Goal: Browse casually: Explore the website without a specific task or goal

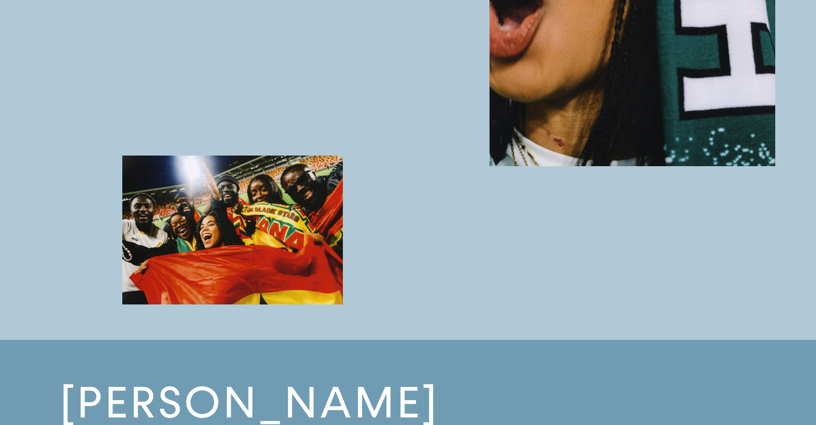
scroll to position [1357, 0]
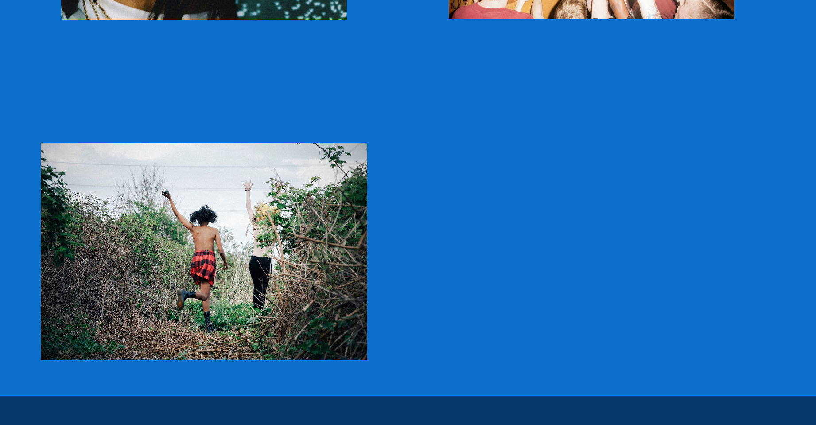
scroll to position [2121, 0]
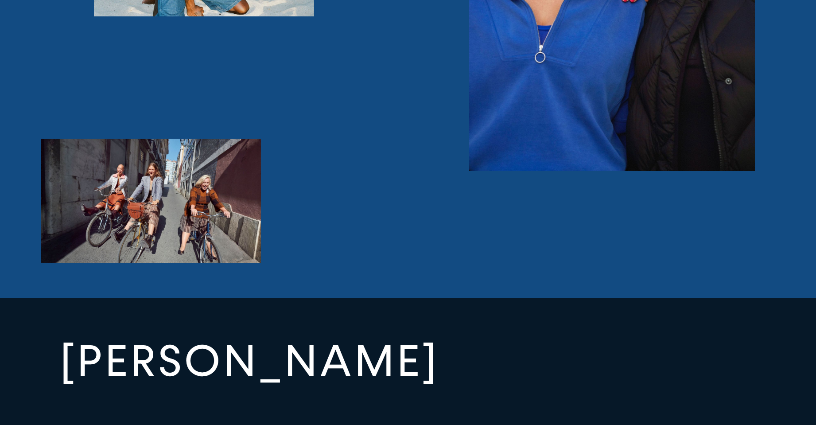
scroll to position [3415, 0]
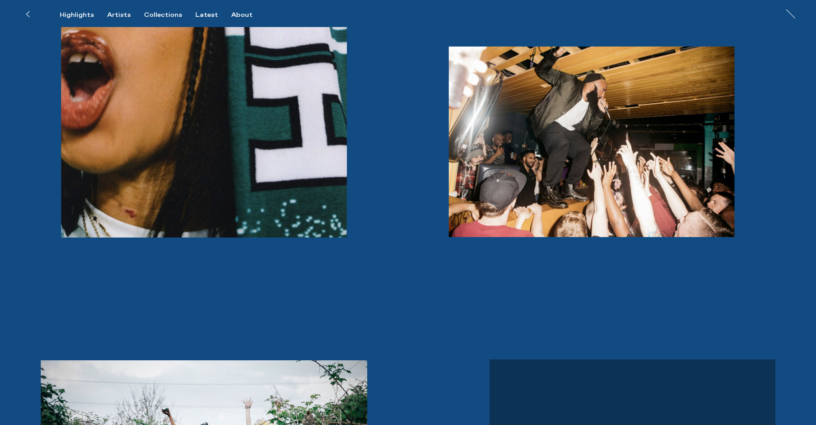
scroll to position [1907, 0]
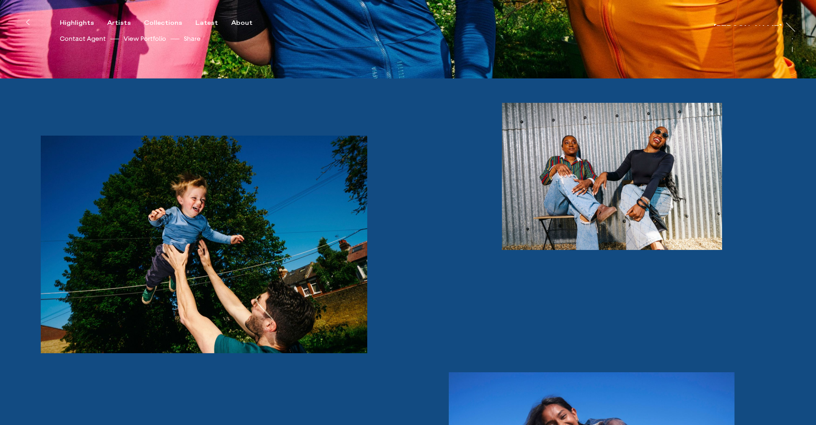
scroll to position [357, 0]
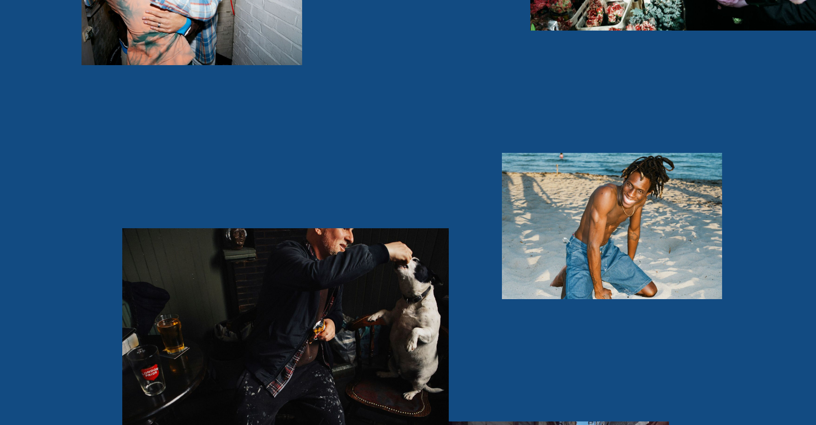
scroll to position [2585, 0]
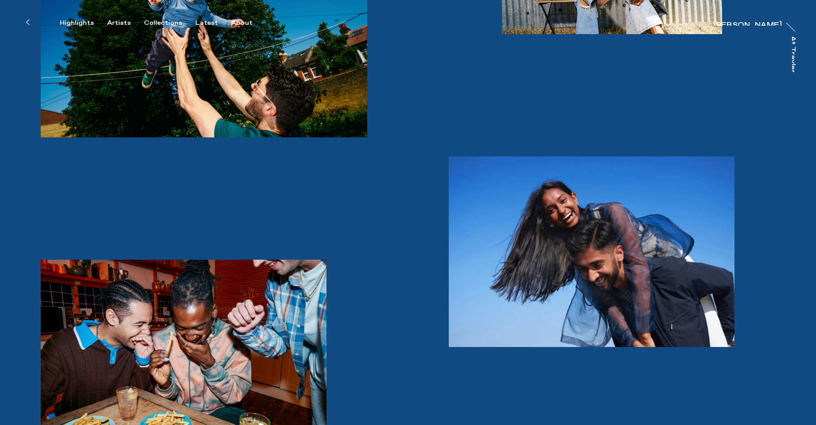
scroll to position [749, 0]
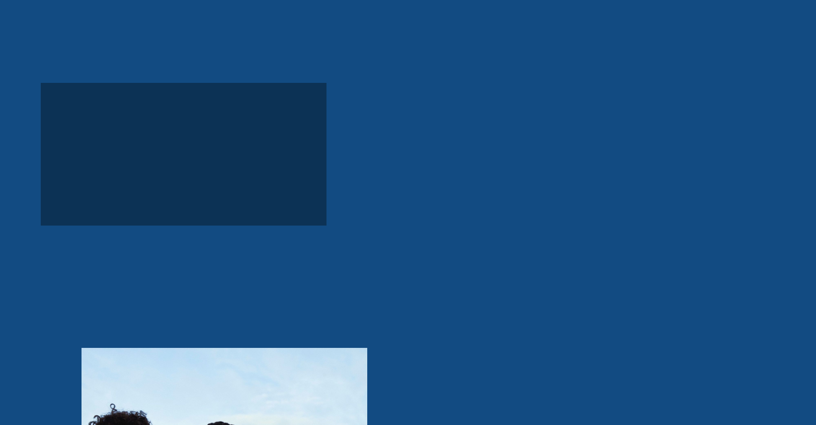
scroll to position [3608, 0]
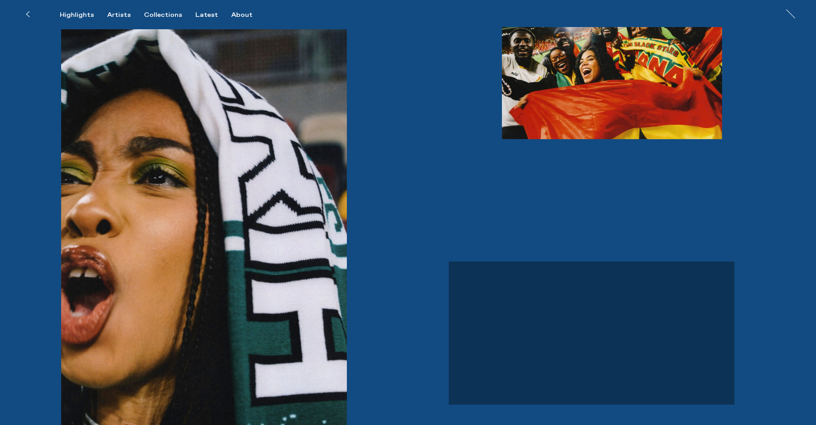
scroll to position [1425, 0]
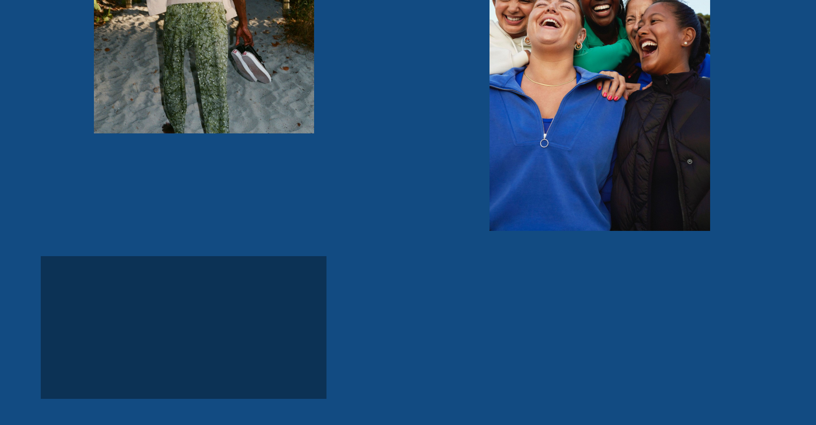
scroll to position [3628, 0]
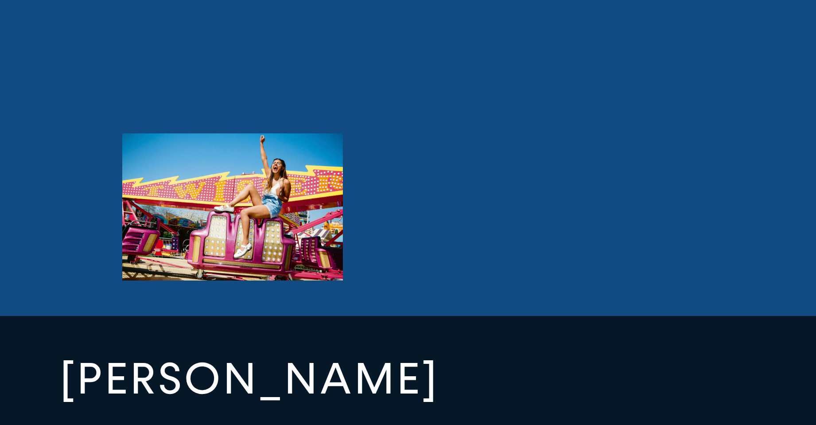
scroll to position [4185, 0]
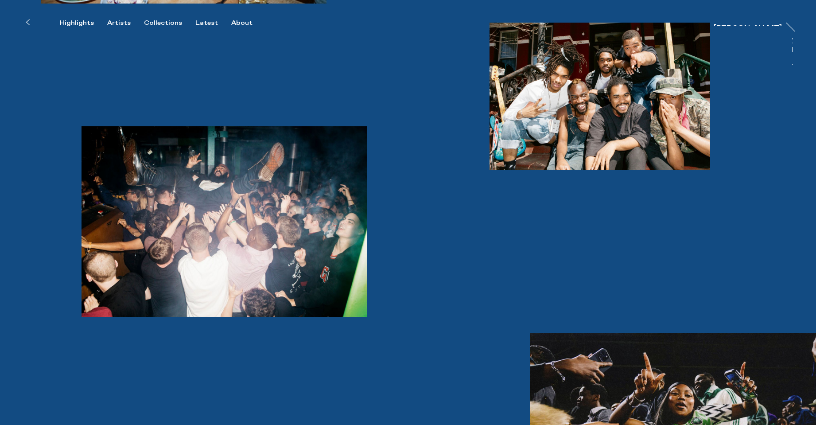
scroll to position [1179, 0]
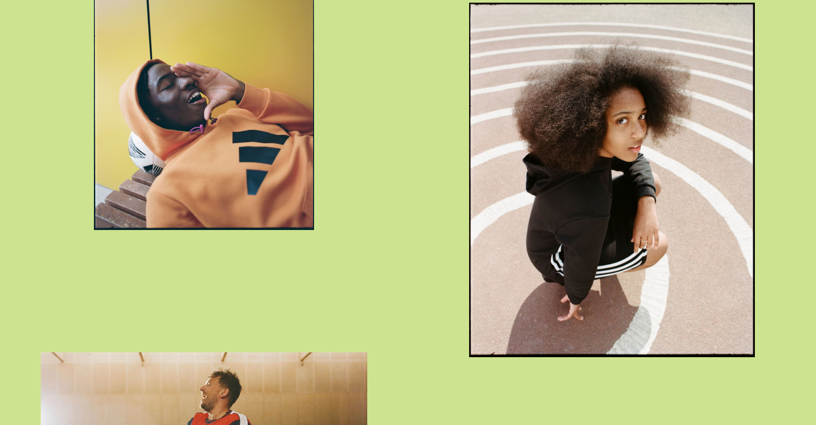
scroll to position [1817, 0]
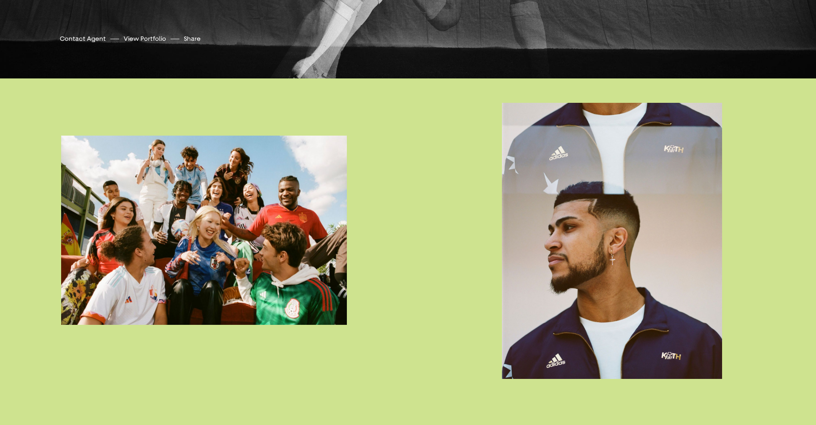
scroll to position [435, 0]
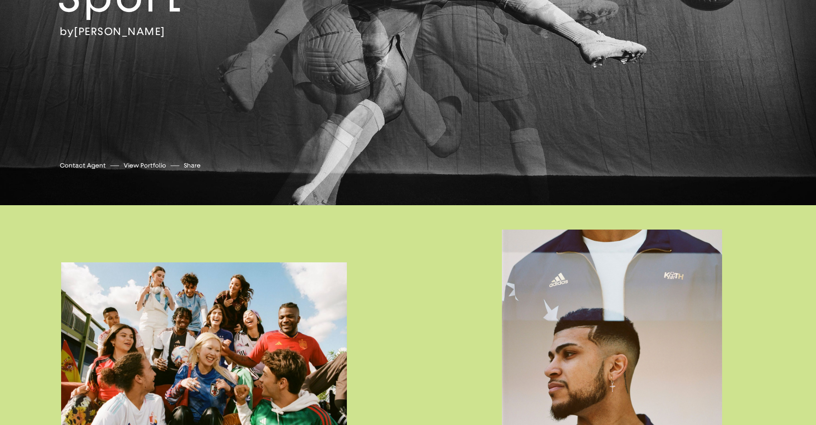
scroll to position [310, 0]
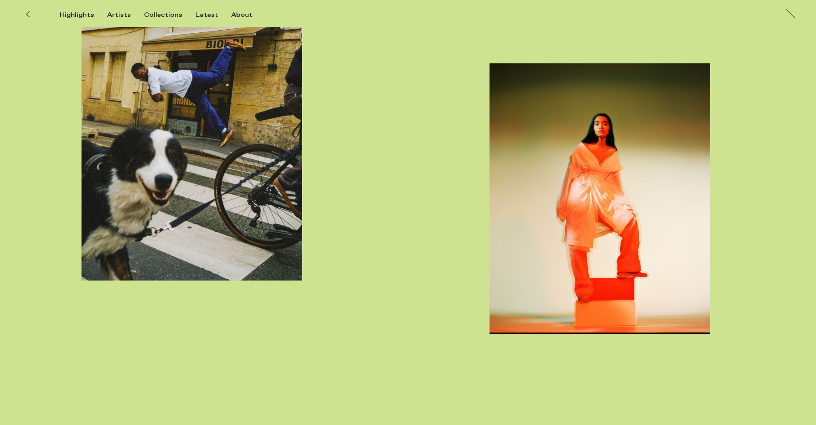
scroll to position [3952, 0]
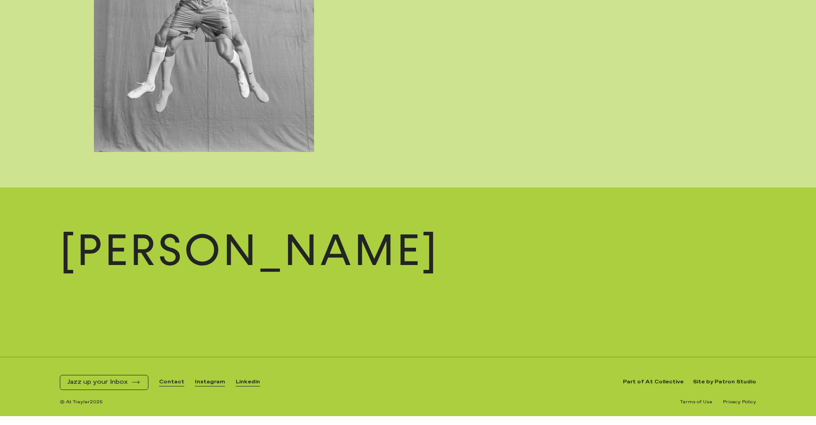
scroll to position [4841, 0]
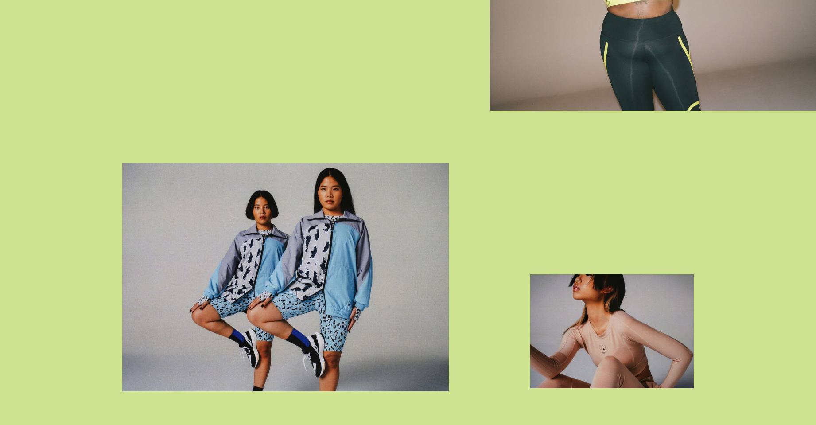
scroll to position [1030, 0]
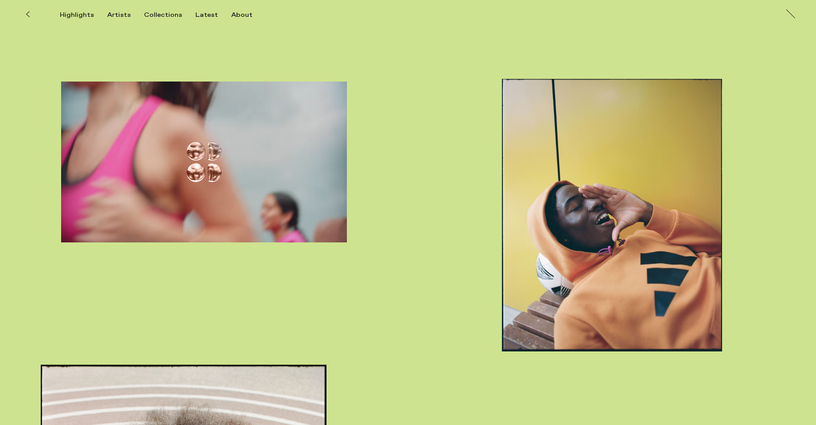
scroll to position [1509, 0]
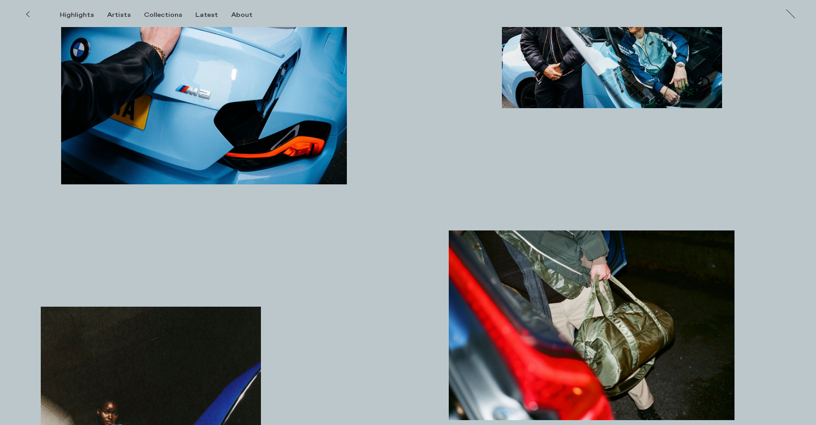
scroll to position [161, 0]
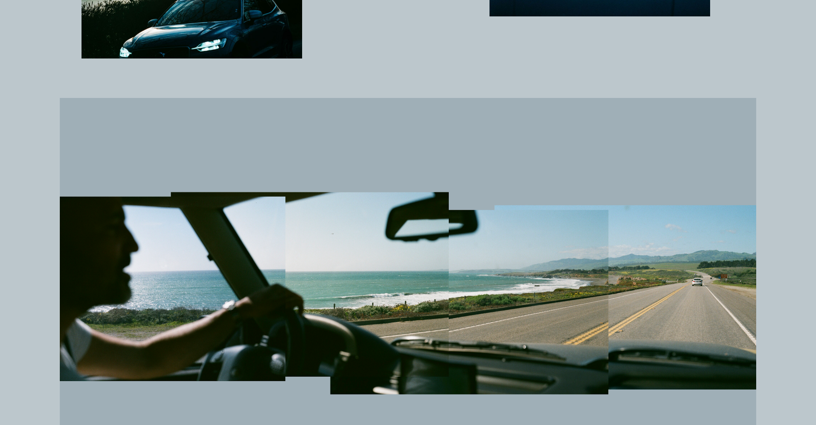
scroll to position [1392, 0]
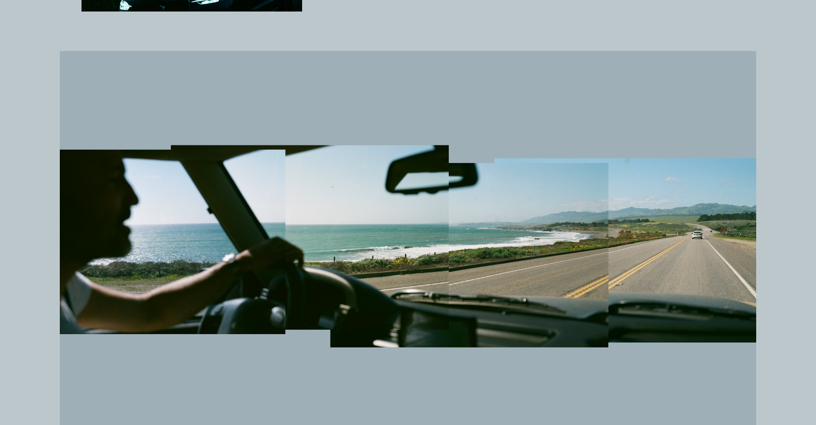
scroll to position [1416, 0]
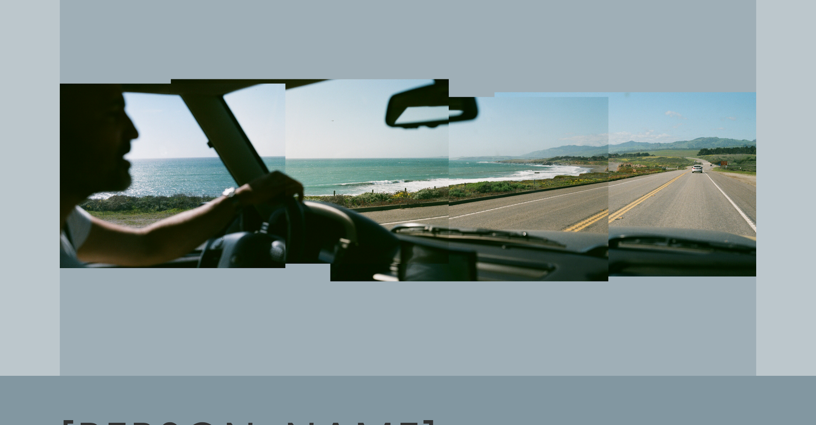
scroll to position [1418, 0]
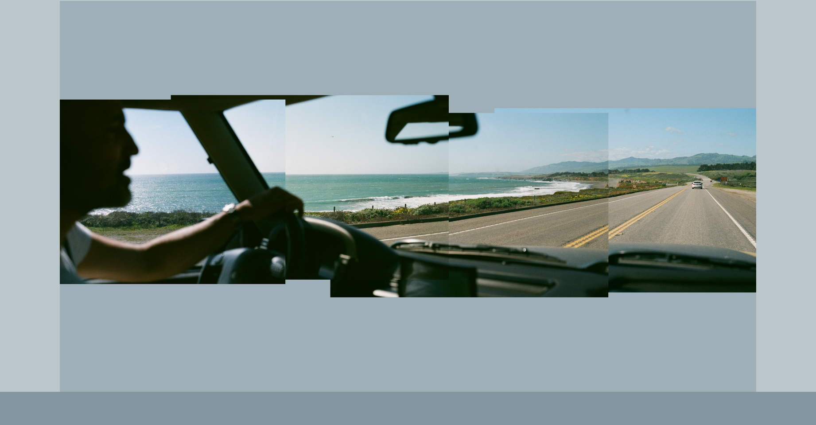
scroll to position [1522, 0]
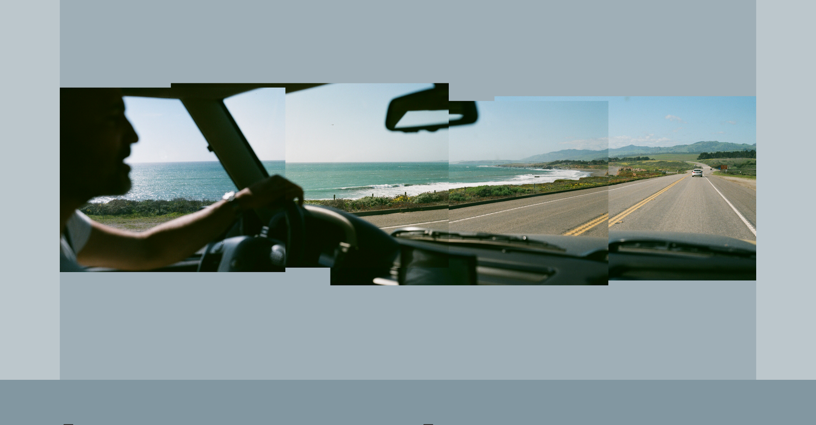
scroll to position [1375, 0]
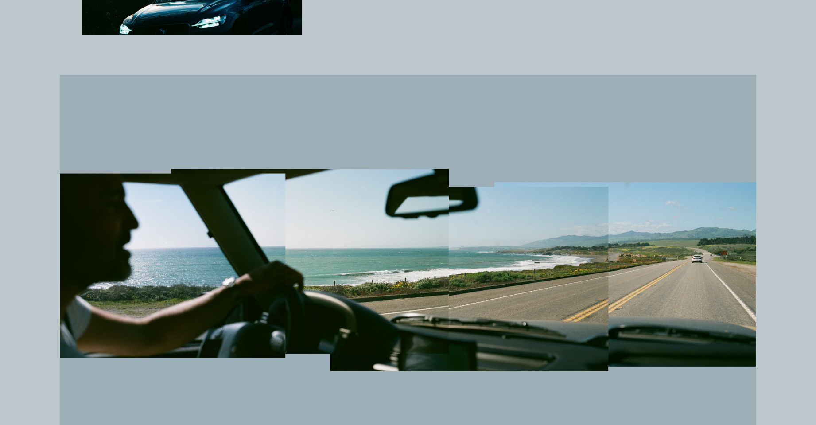
scroll to position [1396, 0]
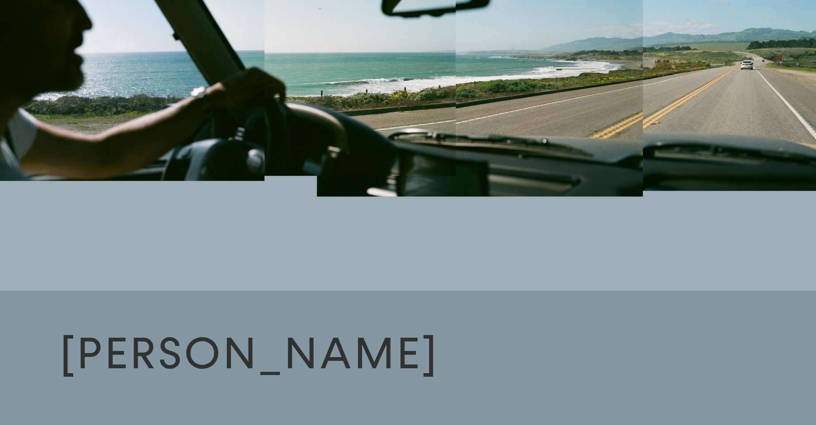
scroll to position [1601, 0]
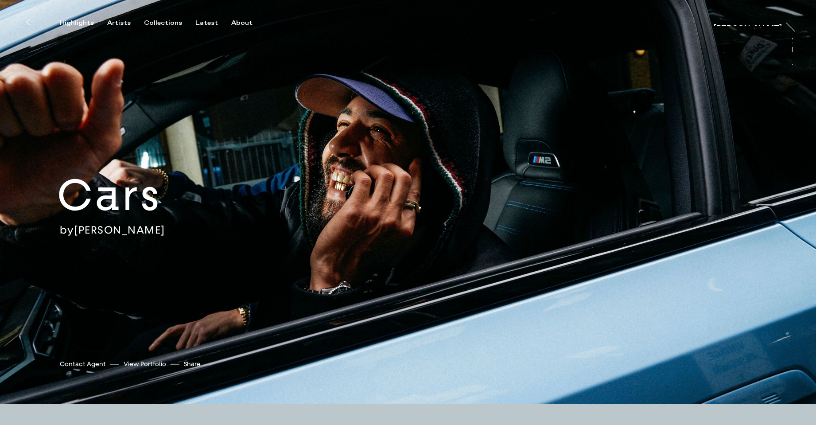
scroll to position [233, 0]
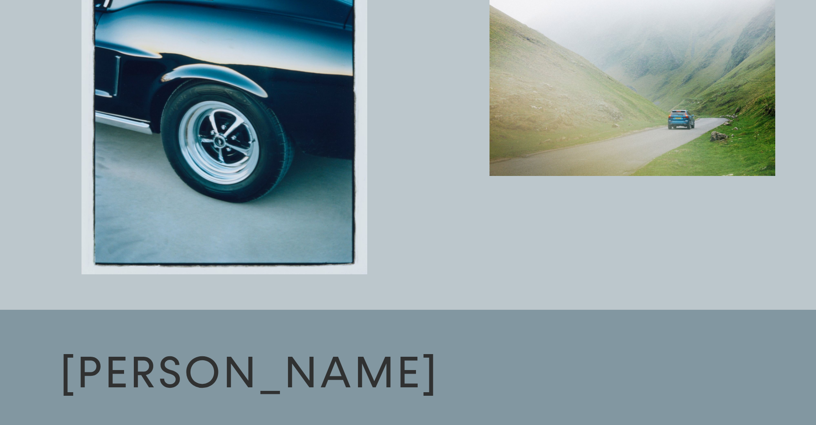
scroll to position [2757, 0]
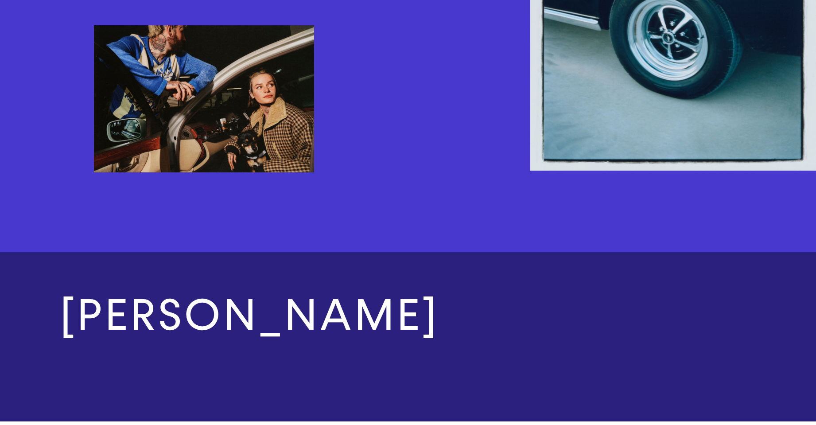
scroll to position [3195, 0]
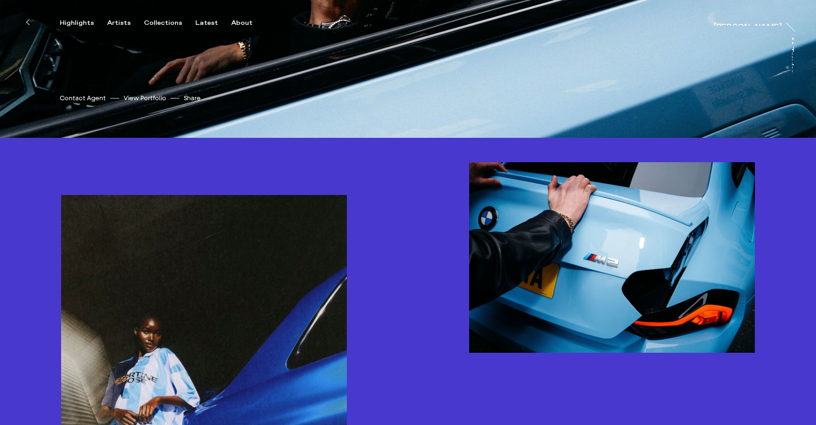
scroll to position [299, 0]
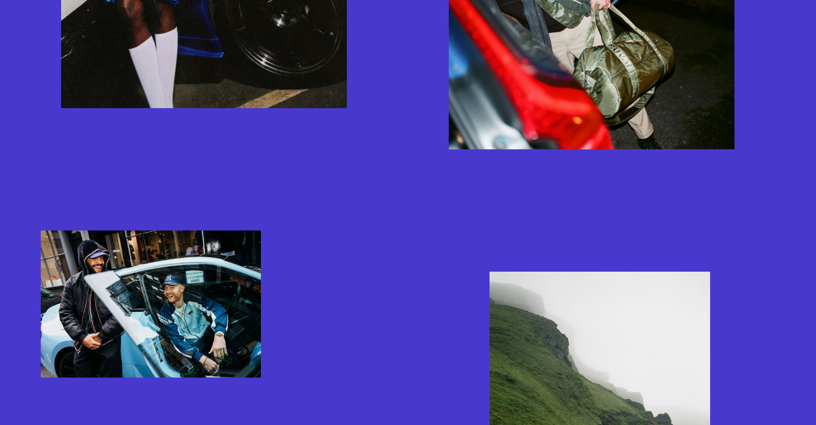
scroll to position [855, 0]
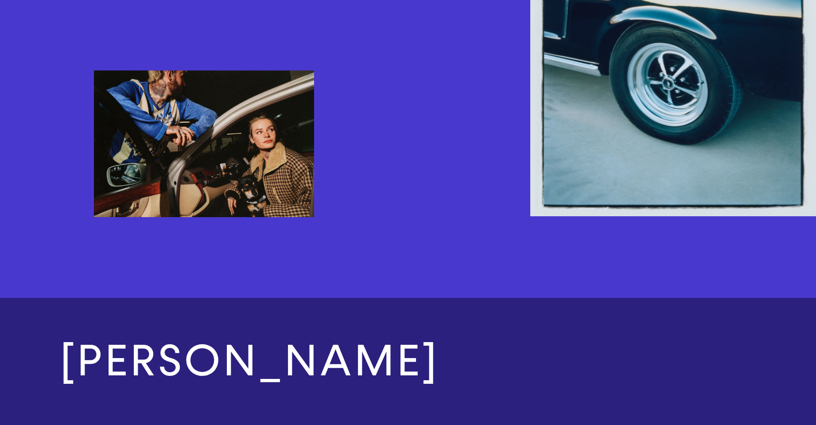
scroll to position [3197, 0]
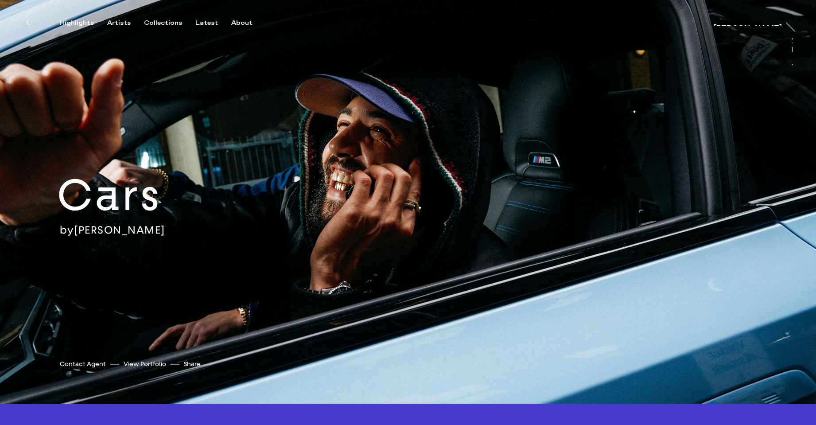
scroll to position [134, 0]
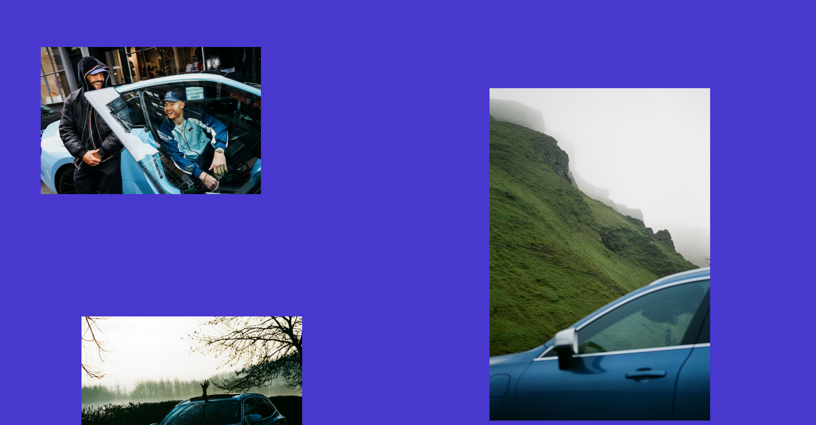
scroll to position [1248, 0]
